Goal: Transaction & Acquisition: Purchase product/service

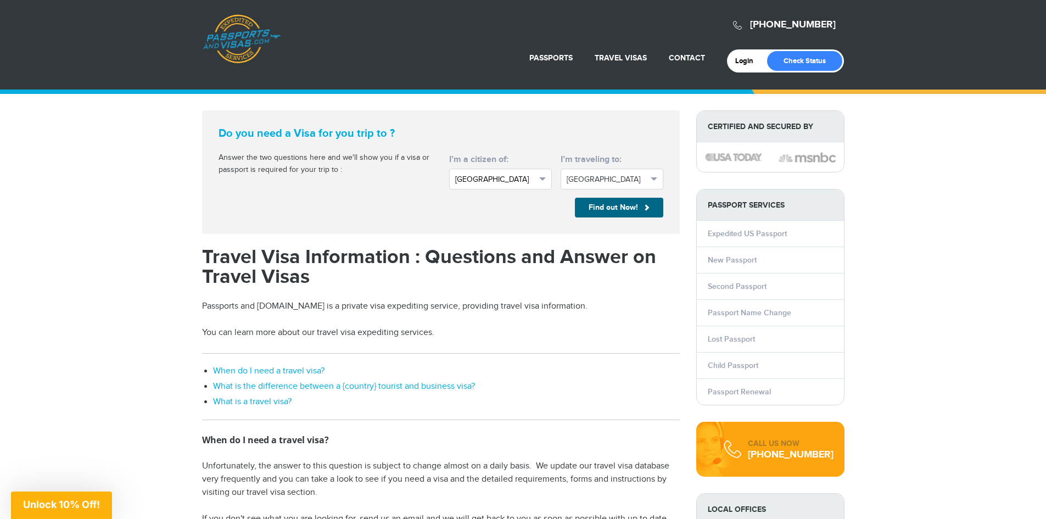
click at [544, 178] on span "button" at bounding box center [542, 178] width 7 height 3
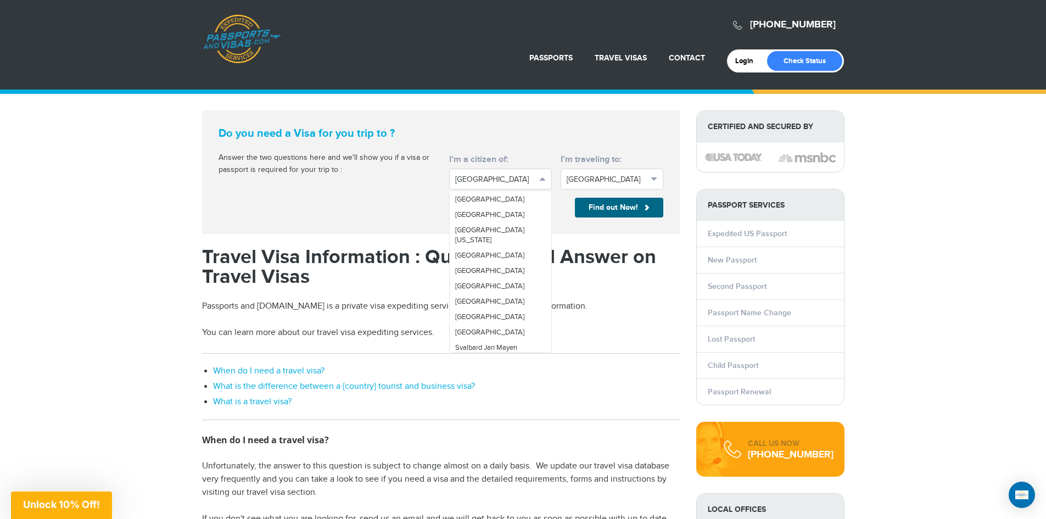
scroll to position [3185, 0]
click at [484, 255] on span "[GEOGRAPHIC_DATA]" at bounding box center [489, 251] width 69 height 9
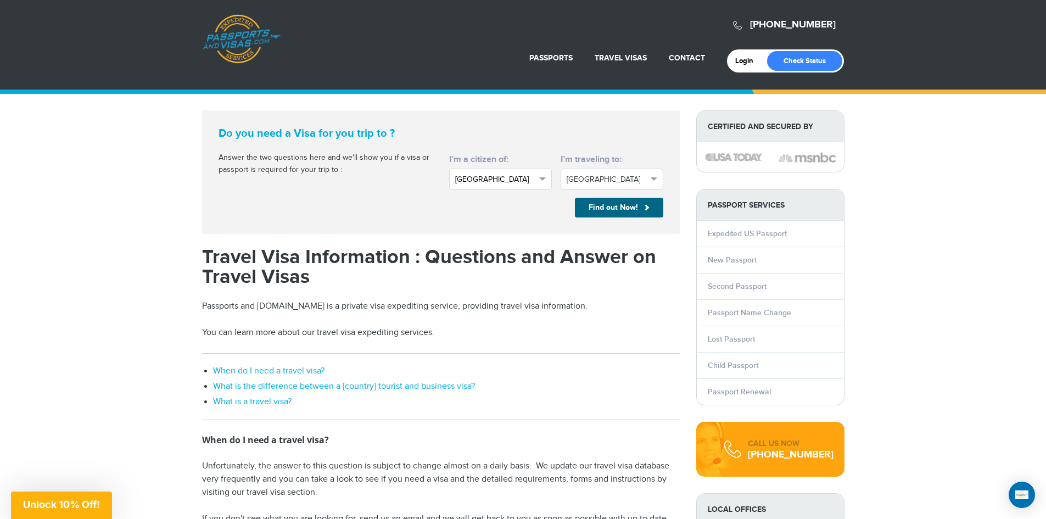
click at [543, 178] on span "button" at bounding box center [542, 178] width 7 height 3
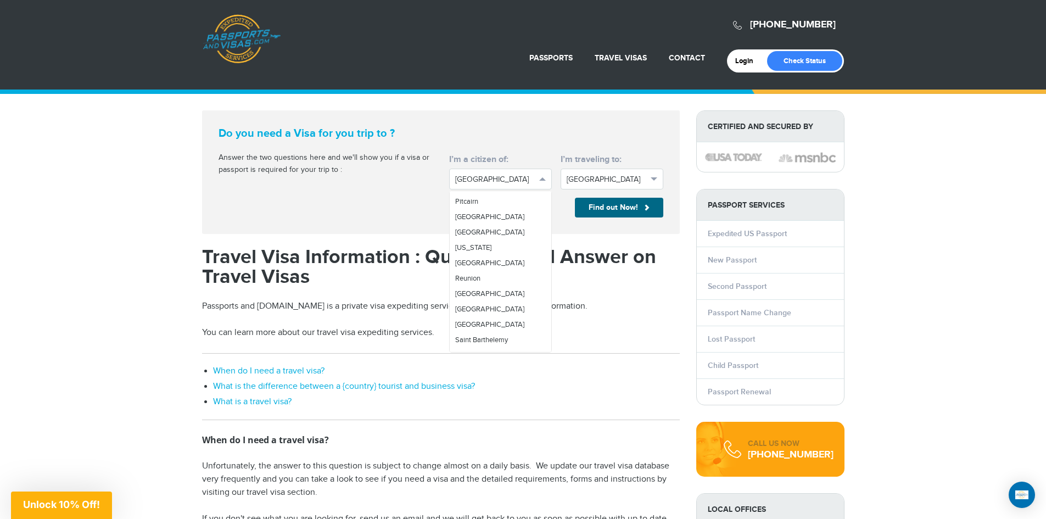
scroll to position [2709, 0]
click at [482, 189] on span "[GEOGRAPHIC_DATA]" at bounding box center [489, 184] width 69 height 9
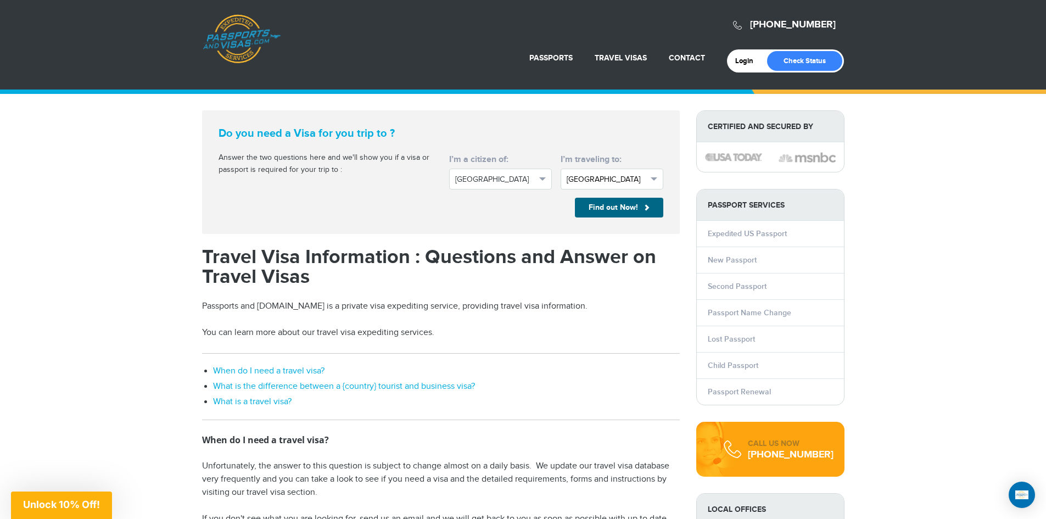
click at [649, 177] on button "Afghanistan" at bounding box center [612, 179] width 103 height 21
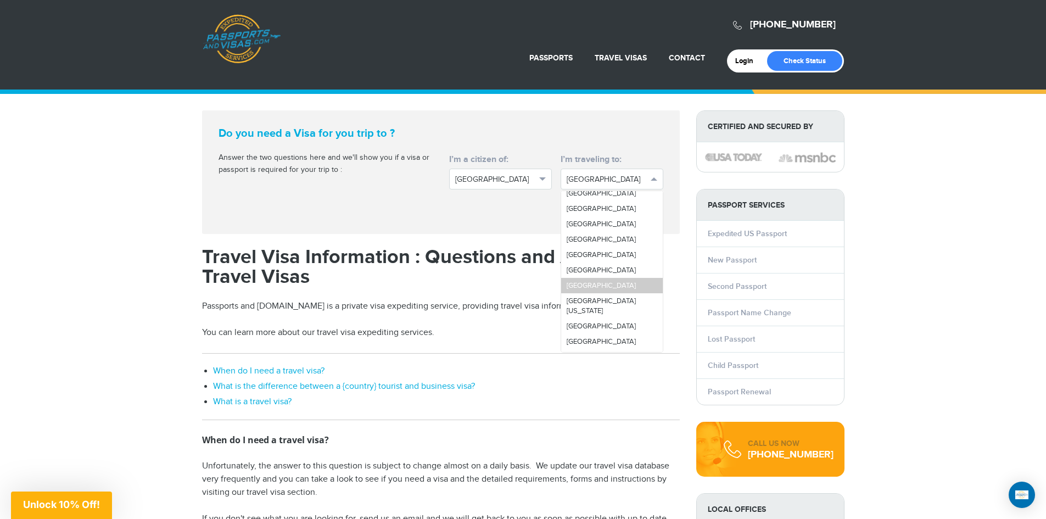
scroll to position [3135, 0]
click at [610, 309] on link "[GEOGRAPHIC_DATA]" at bounding box center [612, 300] width 102 height 15
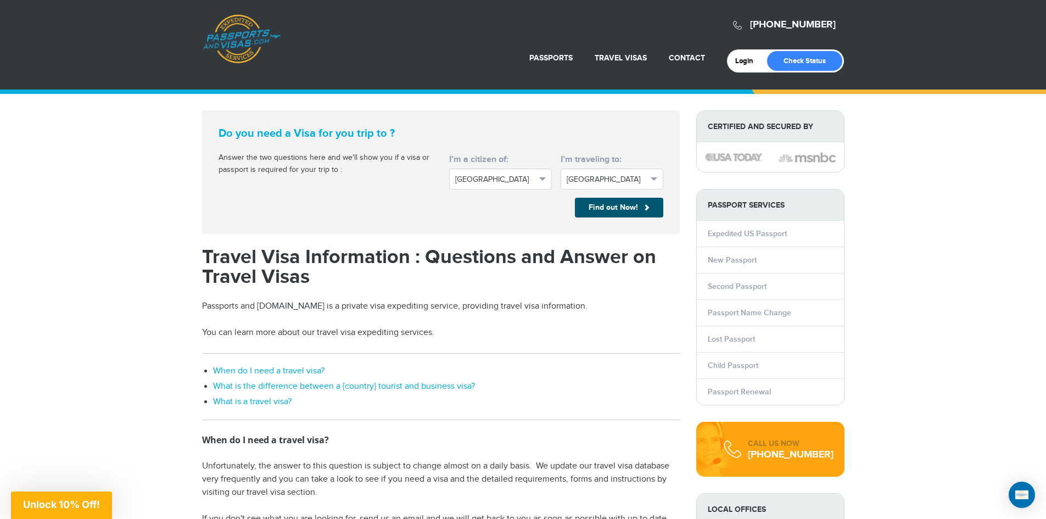
click at [619, 207] on button "Find out Now!" at bounding box center [619, 208] width 88 height 20
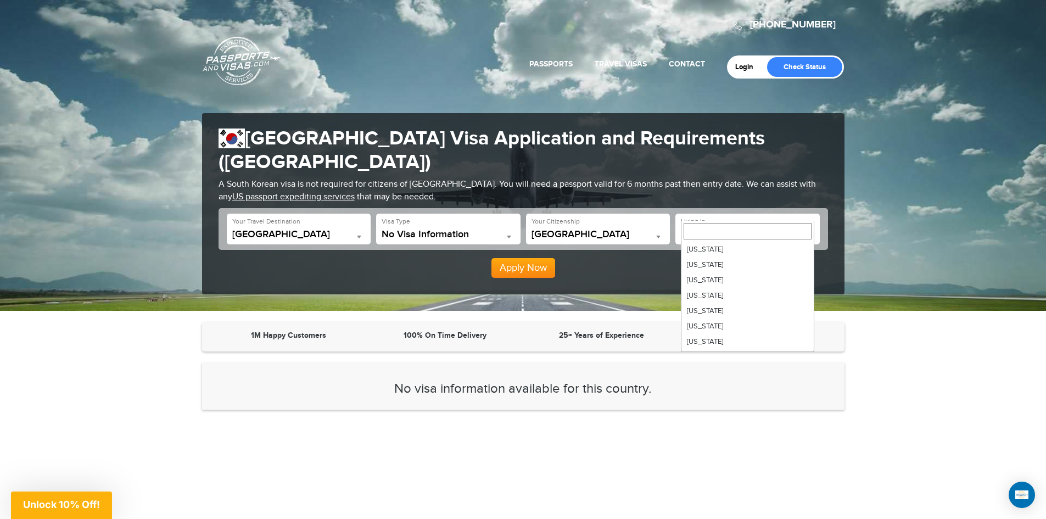
click at [806, 230] on span at bounding box center [808, 237] width 11 height 14
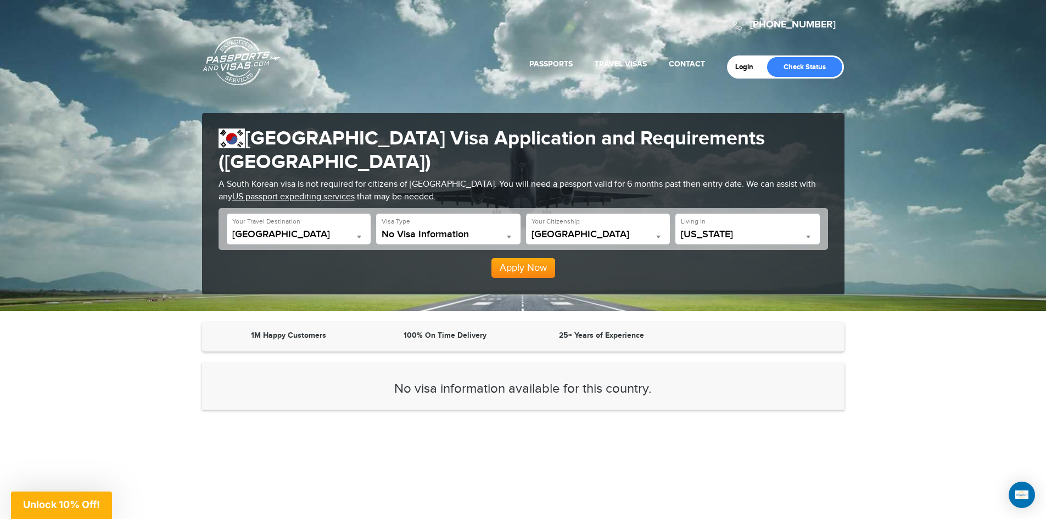
click at [762, 229] on span "[US_STATE]" at bounding box center [747, 234] width 133 height 11
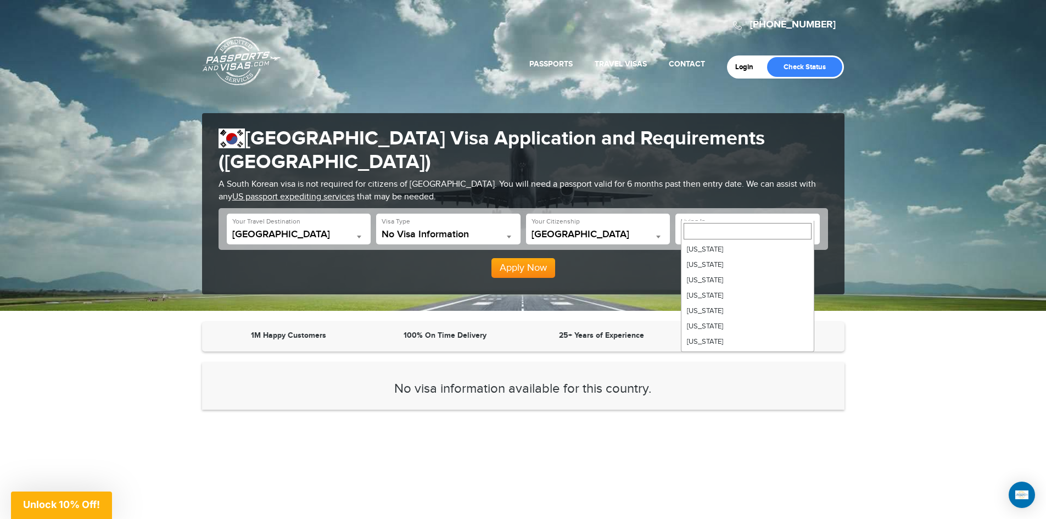
scroll to position [461, 0]
click at [905, 274] on div "[PHONE_NUMBER] Passports & [DOMAIN_NAME] Login Check Status Passports Passport …" at bounding box center [523, 155] width 1046 height 311
click at [809, 236] on b at bounding box center [808, 237] width 4 height 3
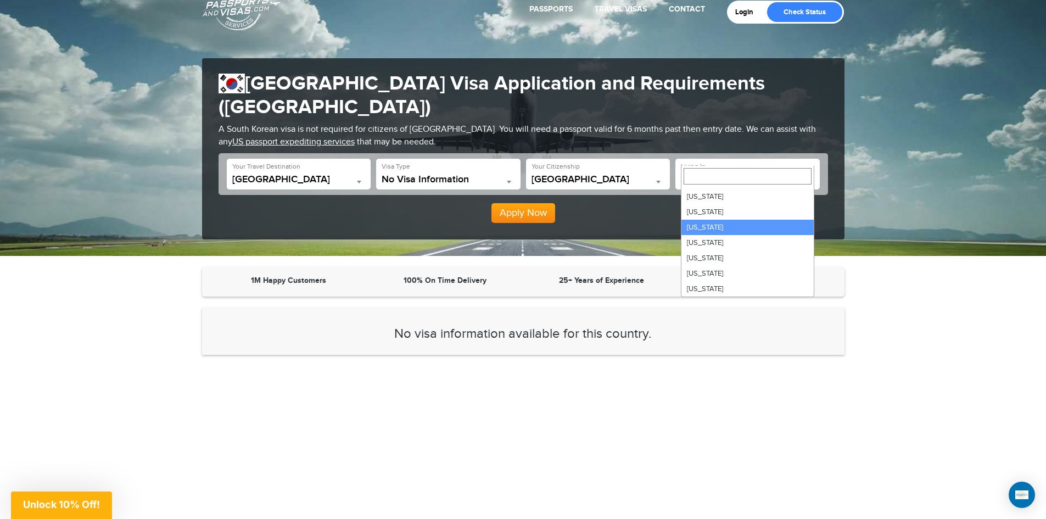
click at [522, 203] on button "Apply Now" at bounding box center [523, 213] width 64 height 20
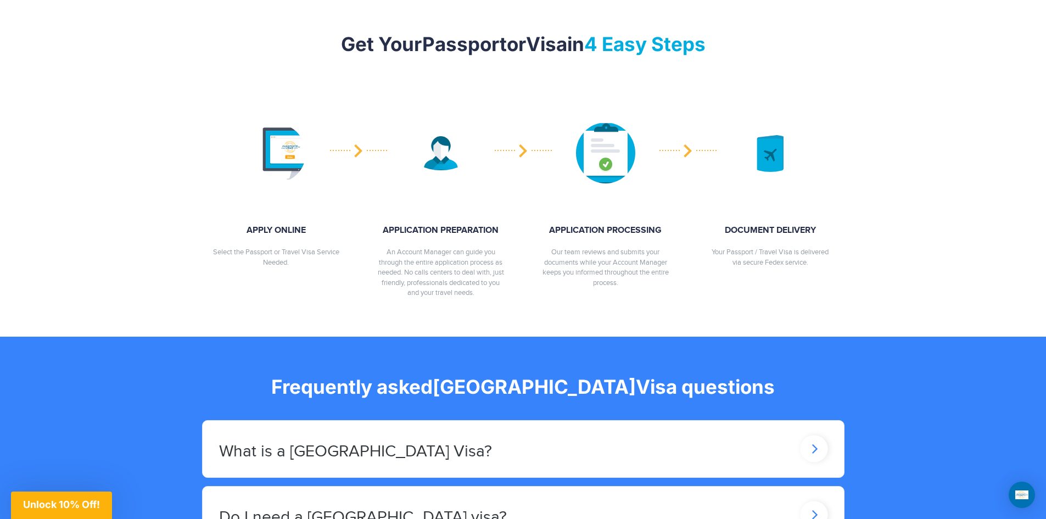
scroll to position [778, 0]
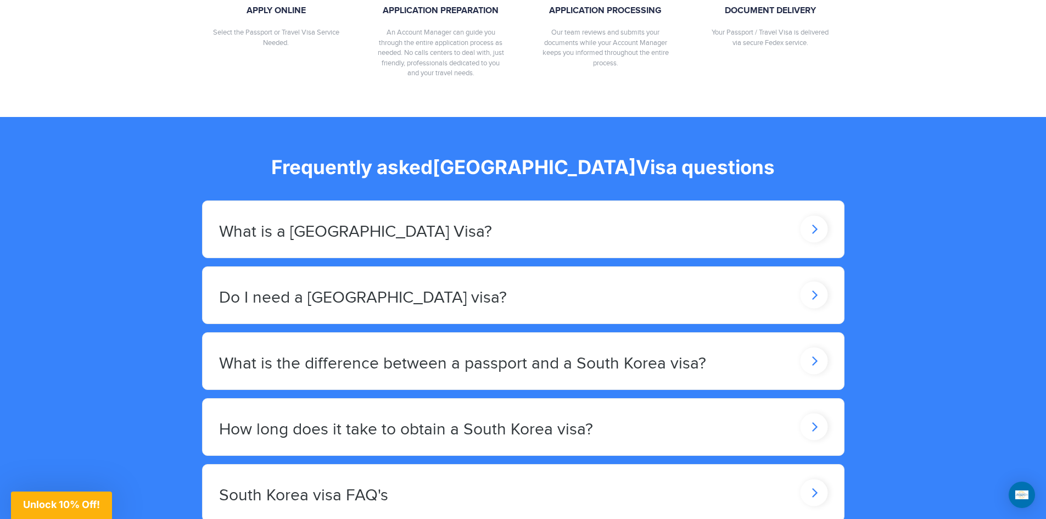
click at [812, 216] on icon at bounding box center [813, 229] width 27 height 27
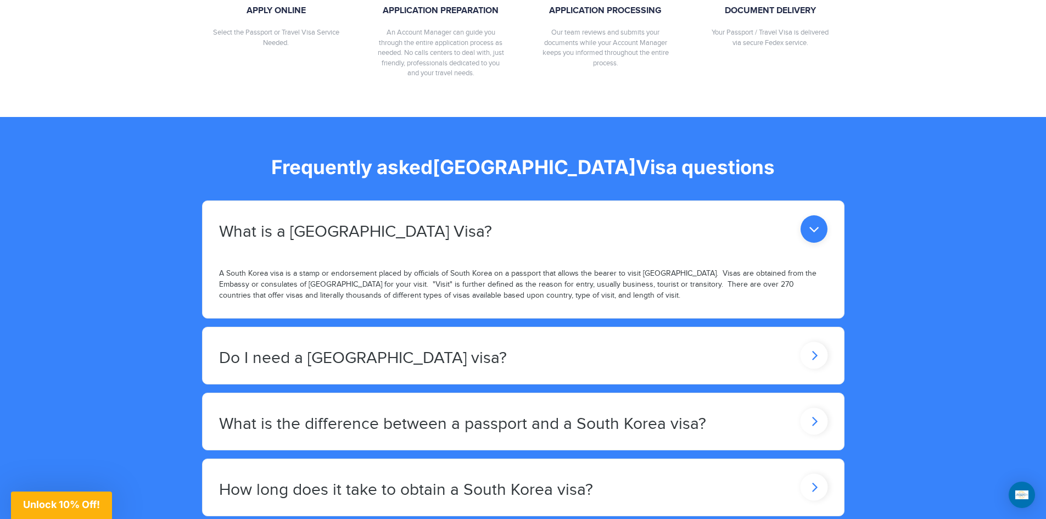
click at [813, 243] on icon at bounding box center [814, 228] width 27 height 27
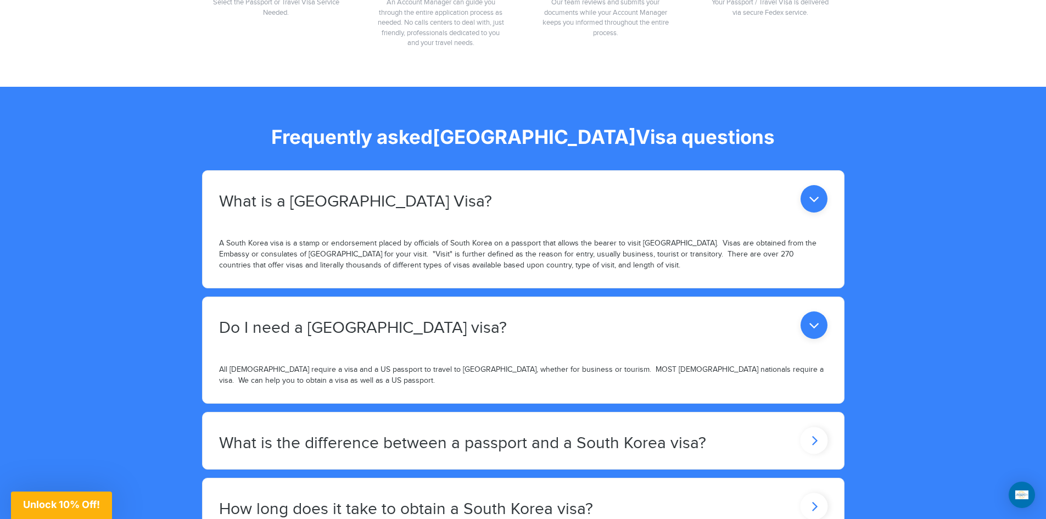
scroll to position [888, 0]
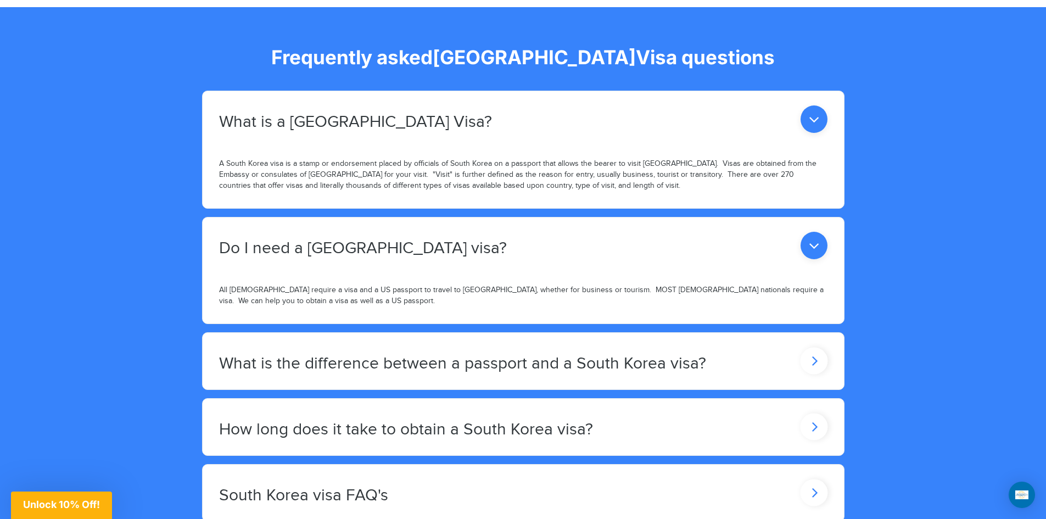
click at [815, 133] on icon at bounding box center [814, 118] width 27 height 27
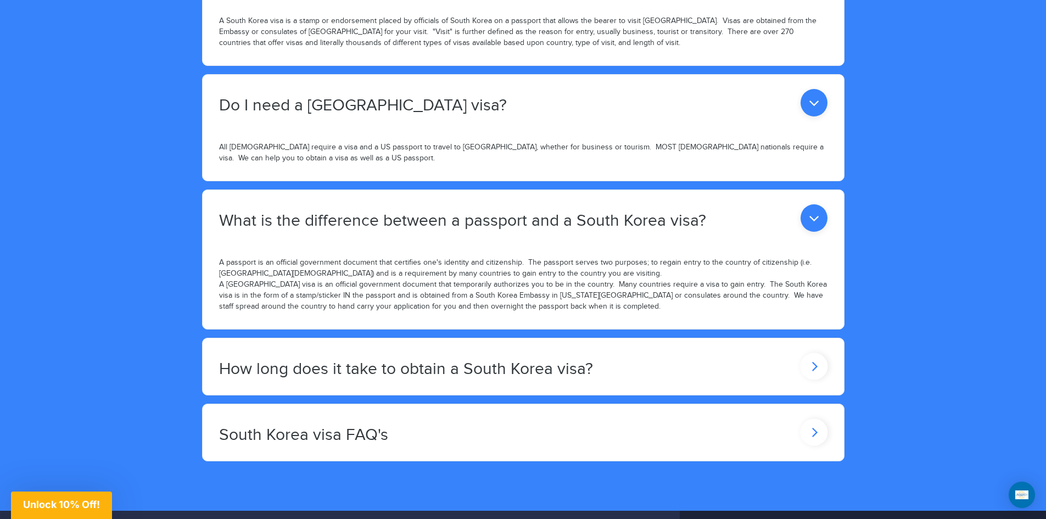
scroll to position [1053, 0]
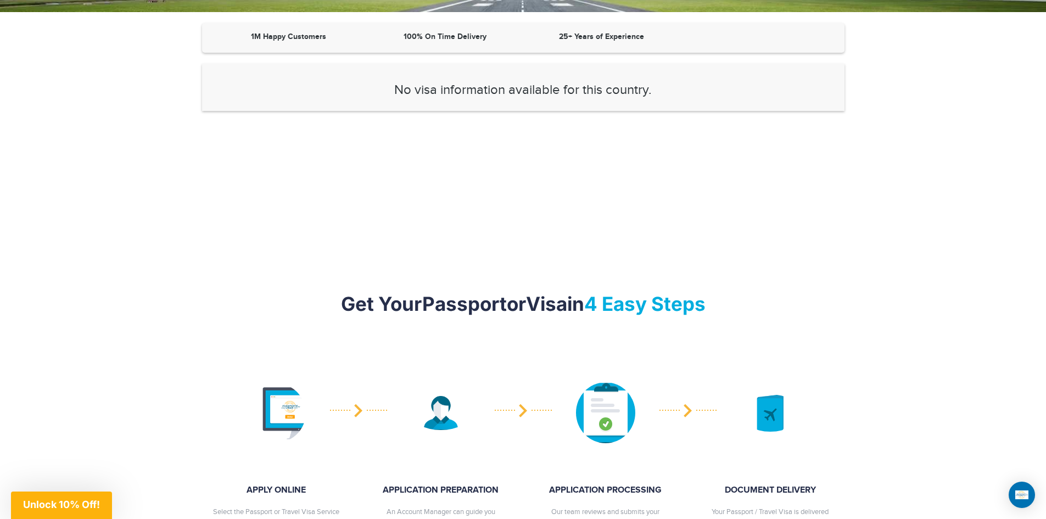
scroll to position [119, 0]
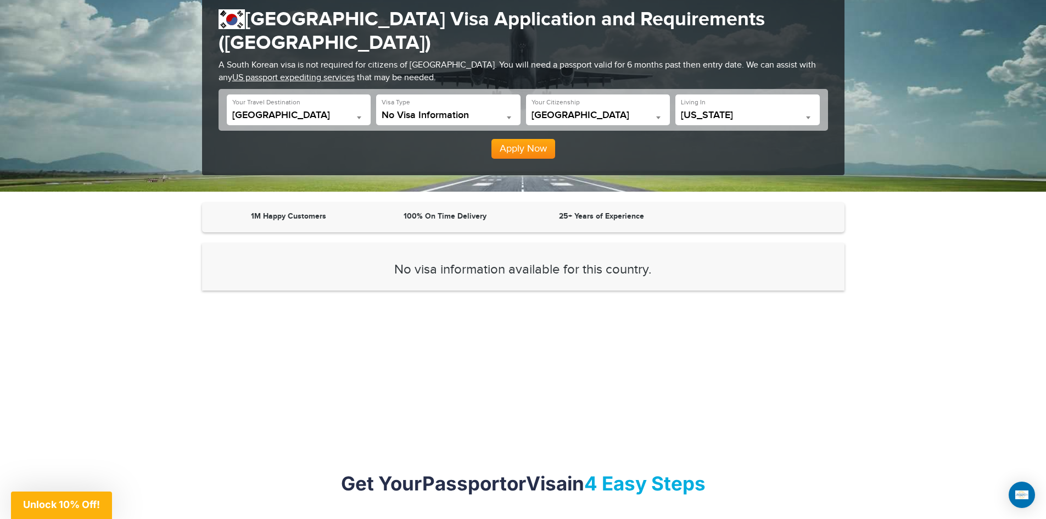
click at [528, 139] on button "Apply Now" at bounding box center [523, 149] width 64 height 20
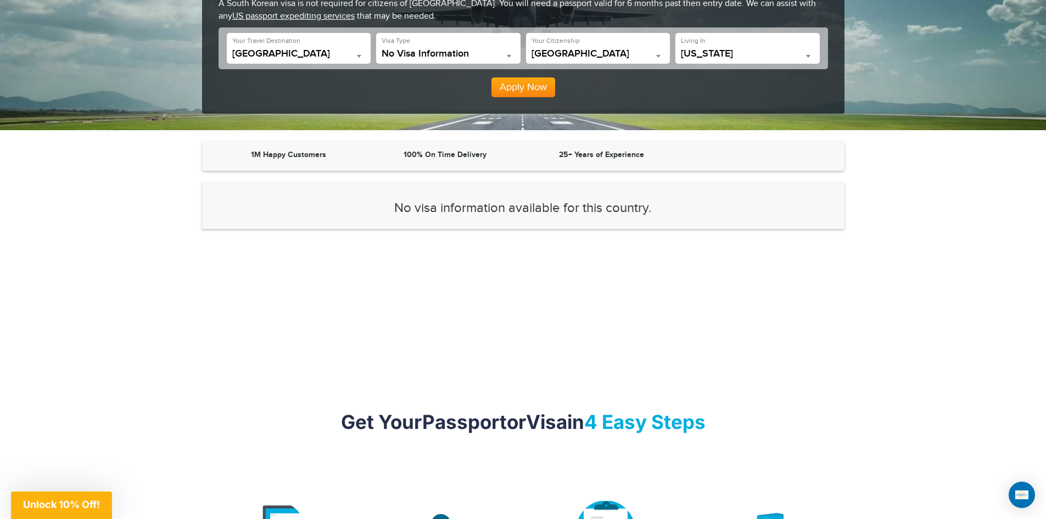
scroll to position [174, 0]
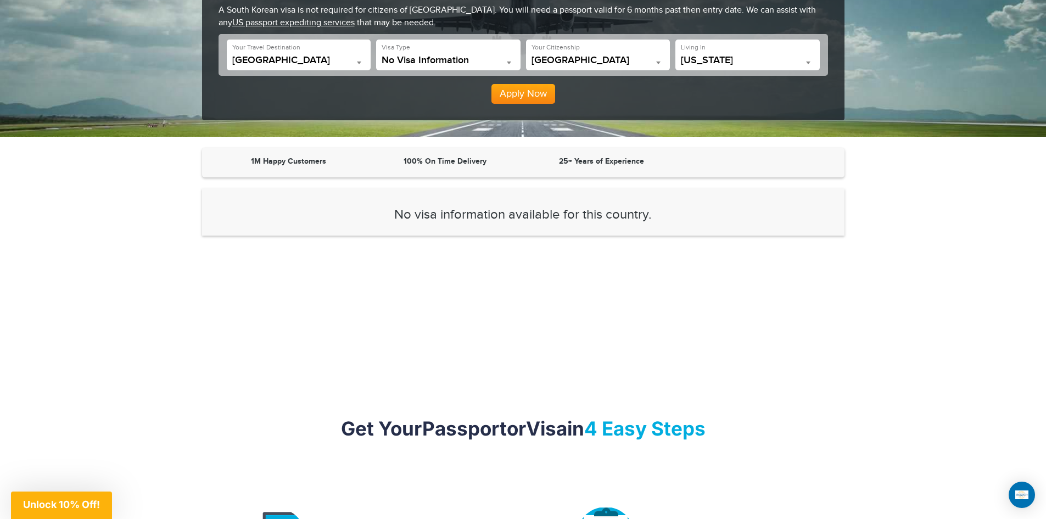
click at [508, 76] on div "Apply Now" at bounding box center [523, 90] width 609 height 28
click at [513, 84] on button "Apply Now" at bounding box center [523, 94] width 64 height 20
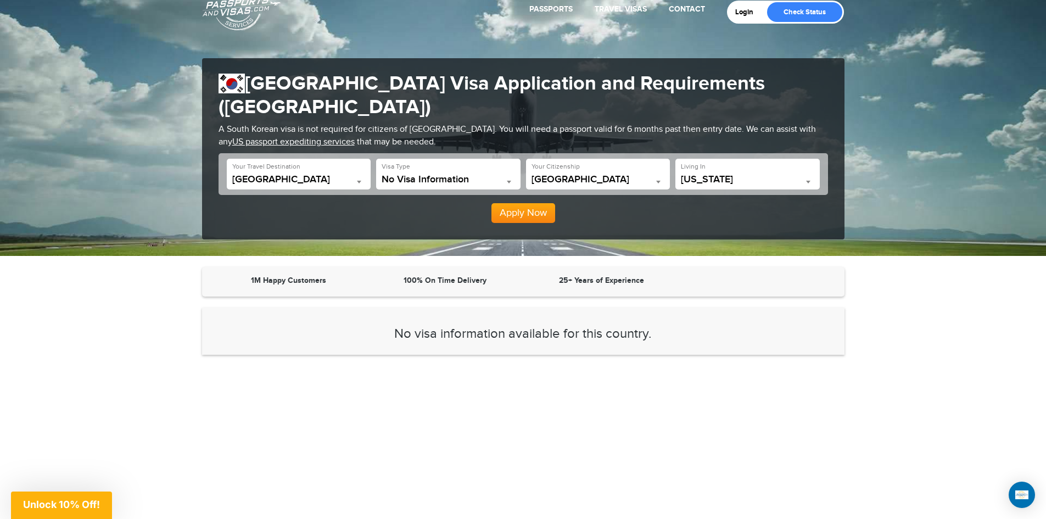
scroll to position [0, 0]
